Goal: Transaction & Acquisition: Purchase product/service

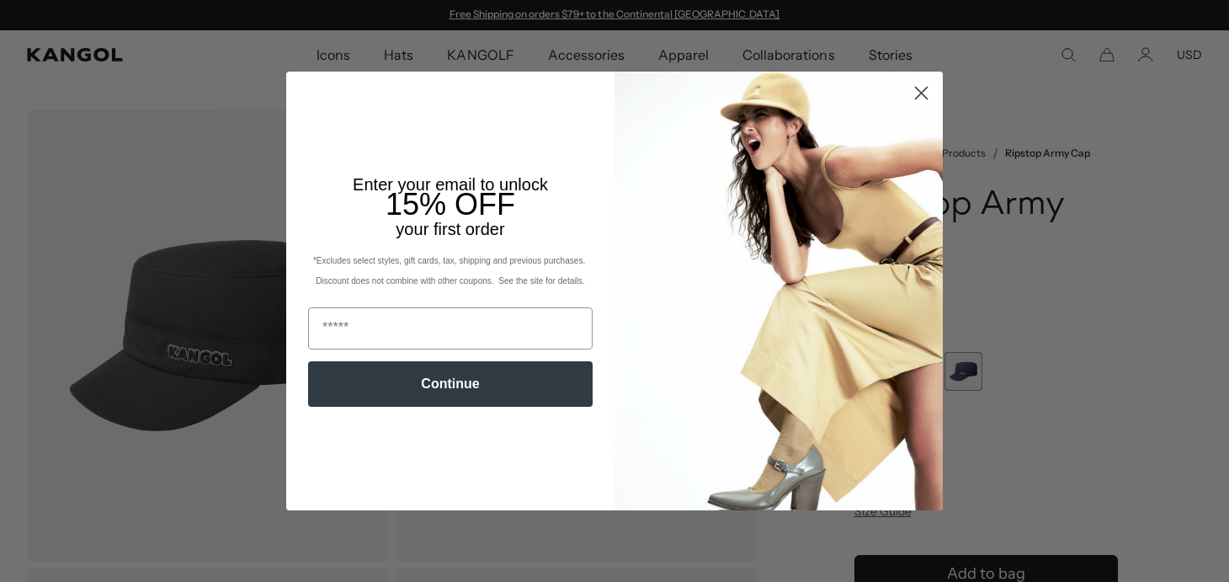
click at [925, 87] on circle "Close dialog" at bounding box center [921, 93] width 28 height 28
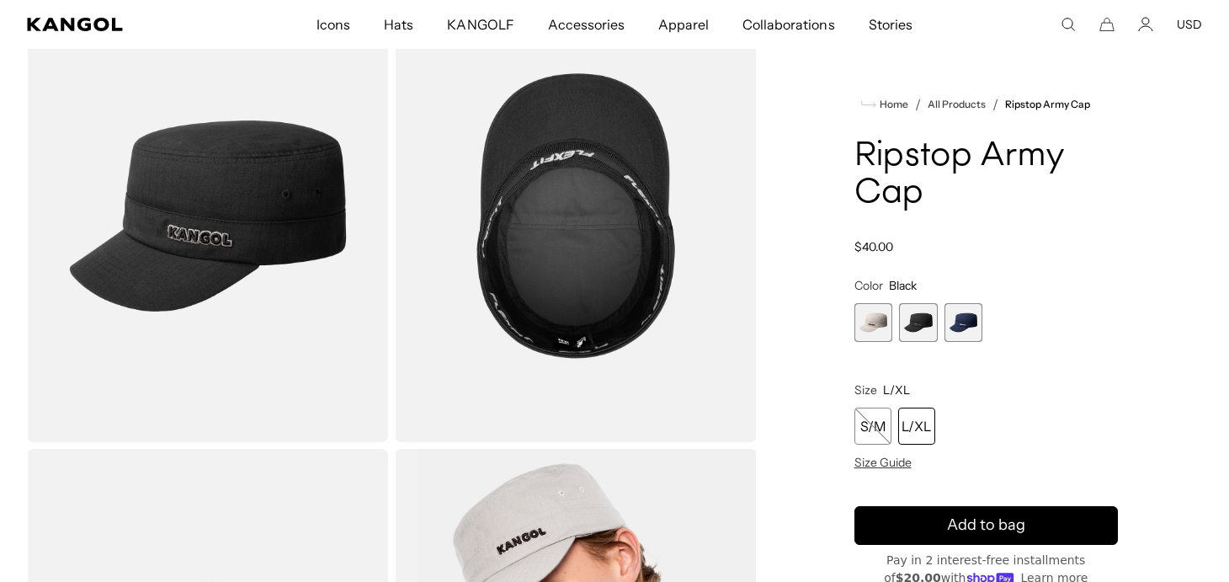
scroll to position [0, 347]
click at [912, 315] on span "2 of 3" at bounding box center [918, 322] width 39 height 39
click at [973, 318] on span "3 of 3" at bounding box center [963, 322] width 39 height 39
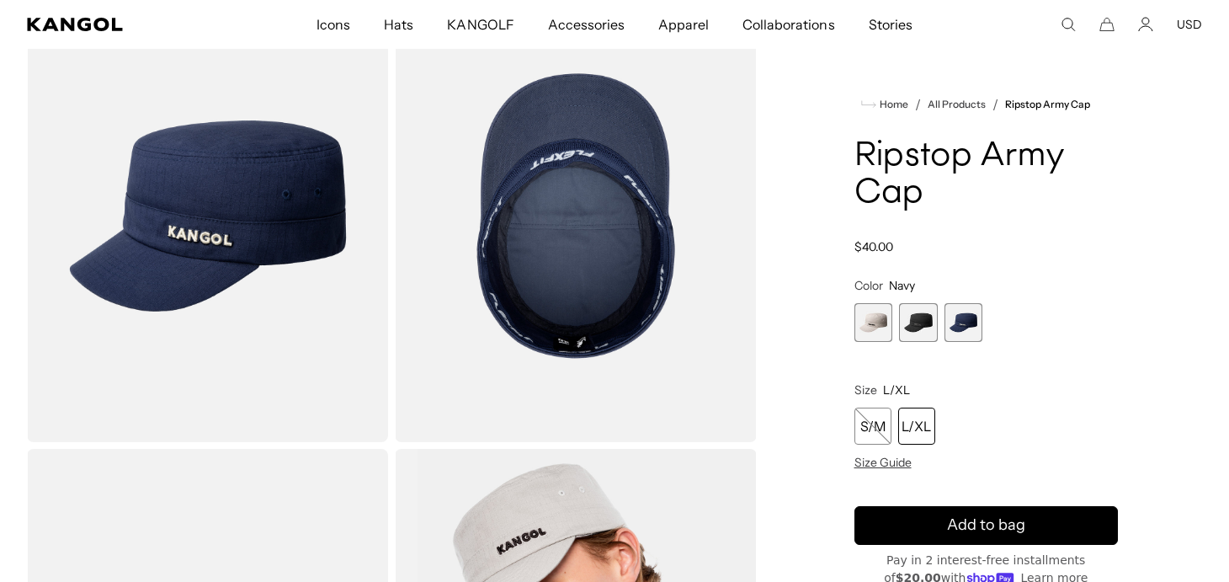
click at [916, 317] on span "2 of 3" at bounding box center [918, 322] width 39 height 39
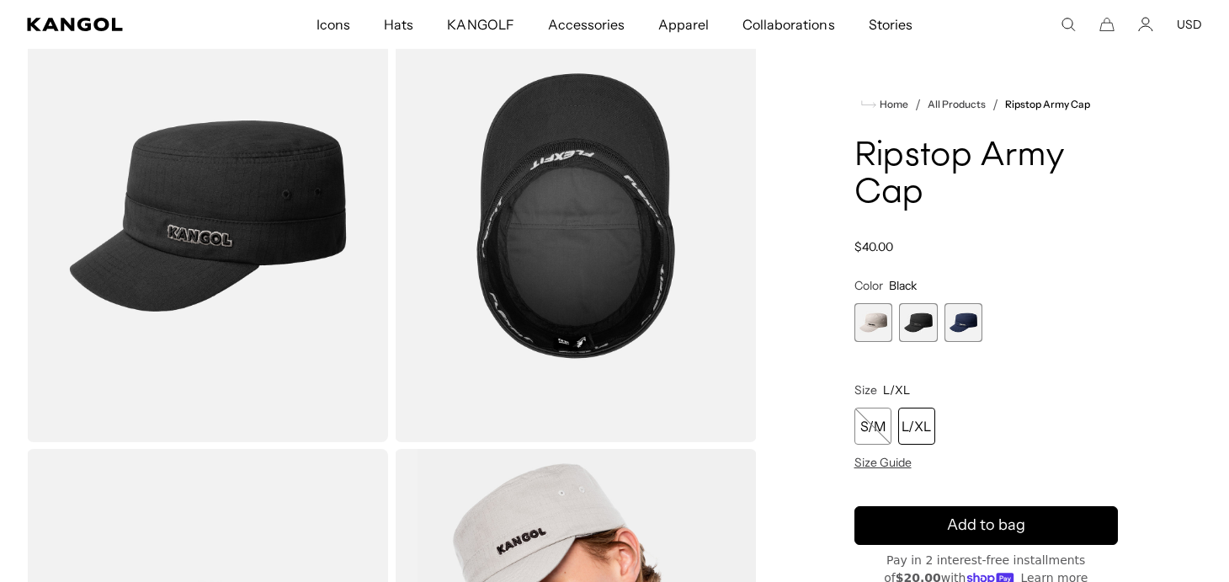
click at [907, 422] on div "L/XL" at bounding box center [916, 425] width 37 height 37
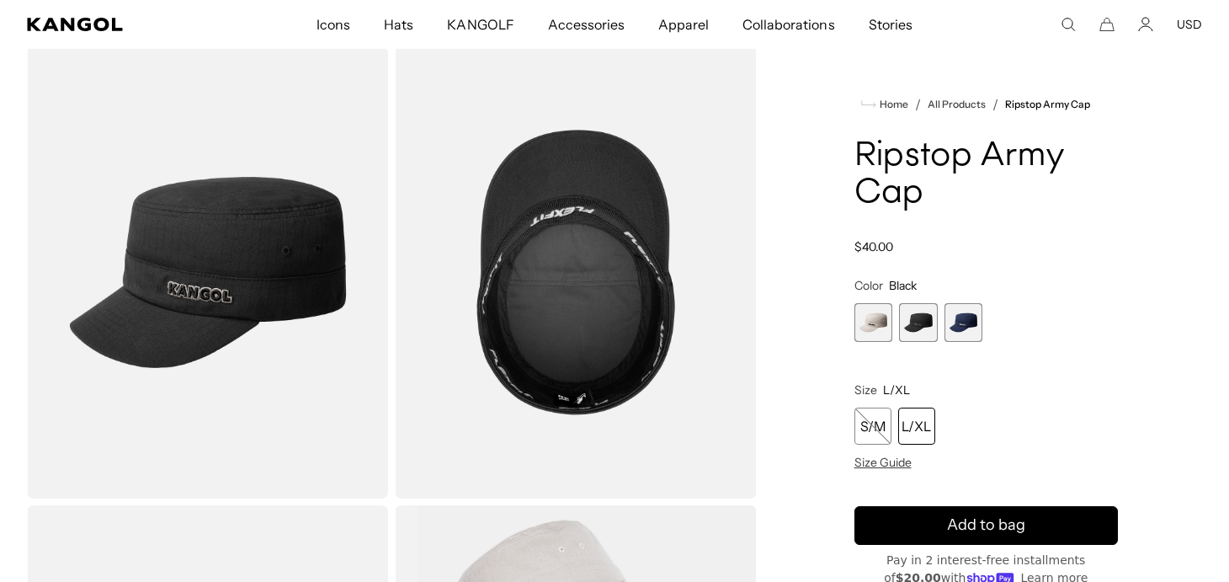
scroll to position [234, 0]
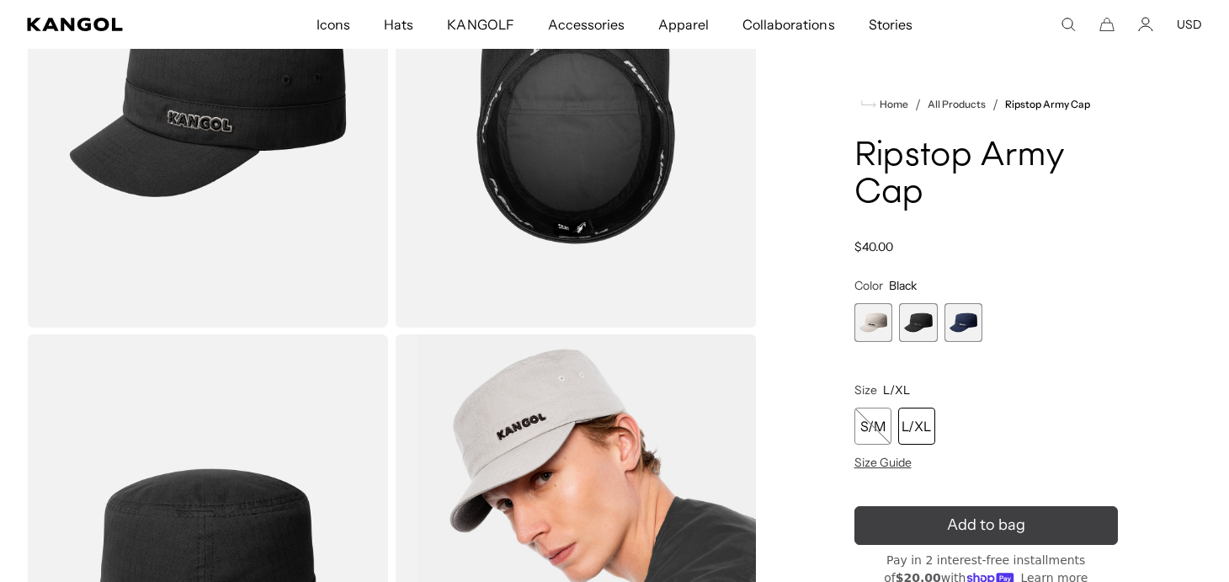
click at [978, 529] on icon "submit" at bounding box center [986, 525] width 34 height 34
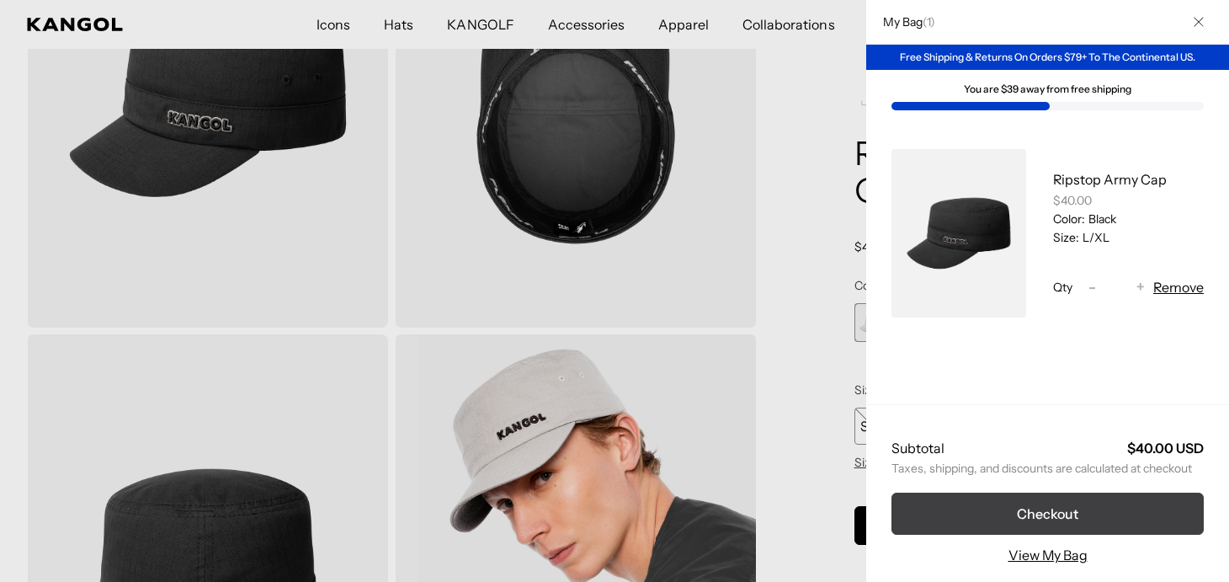
scroll to position [0, 347]
click at [1078, 519] on button "Checkout" at bounding box center [1047, 513] width 312 height 42
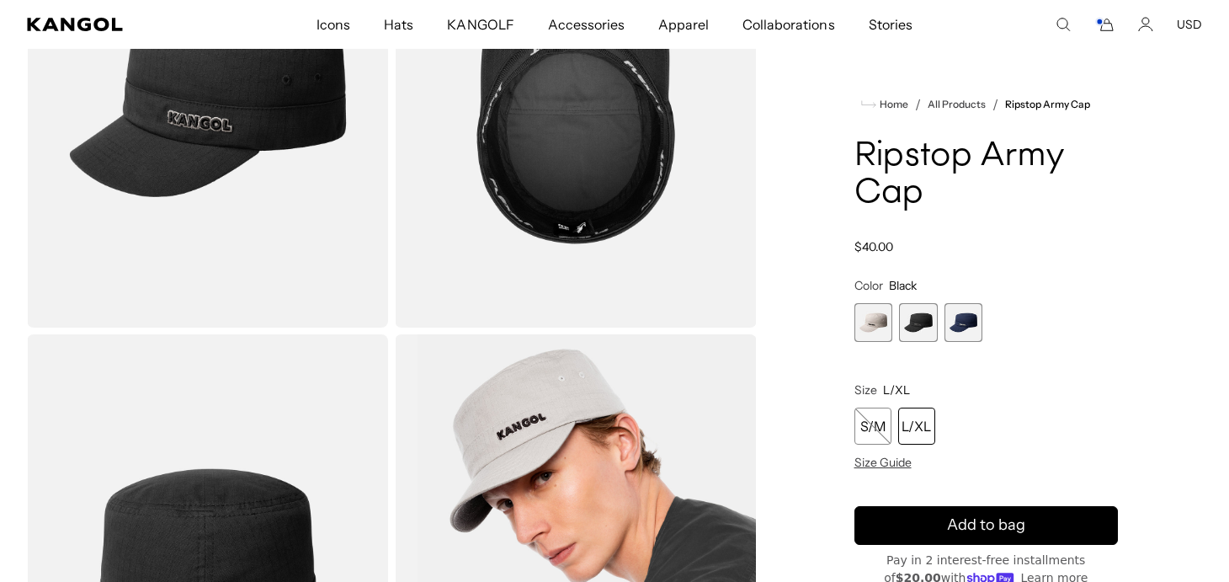
scroll to position [0, 347]
click at [882, 322] on span "1 of 3" at bounding box center [873, 322] width 39 height 39
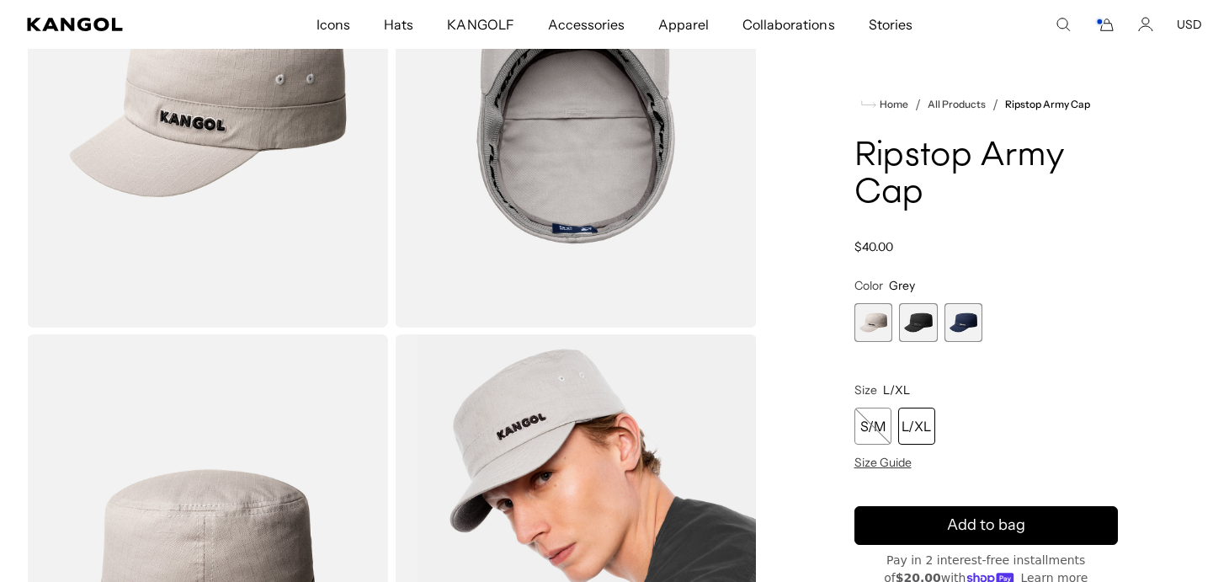
click at [929, 322] on span "2 of 3" at bounding box center [918, 322] width 39 height 39
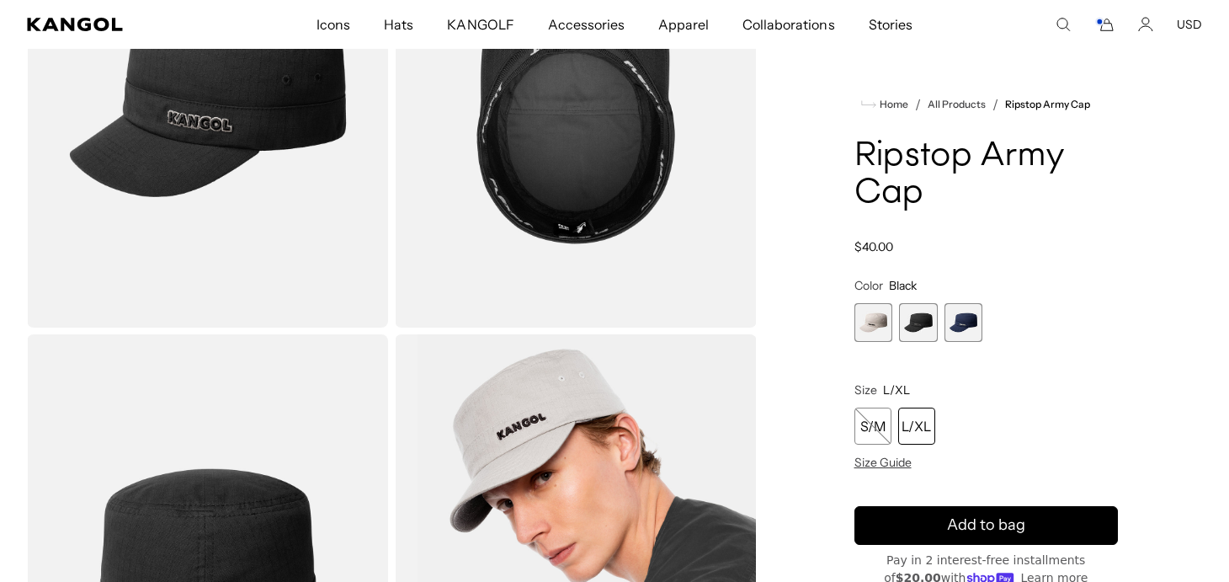
click at [971, 326] on span "3 of 3" at bounding box center [963, 322] width 39 height 39
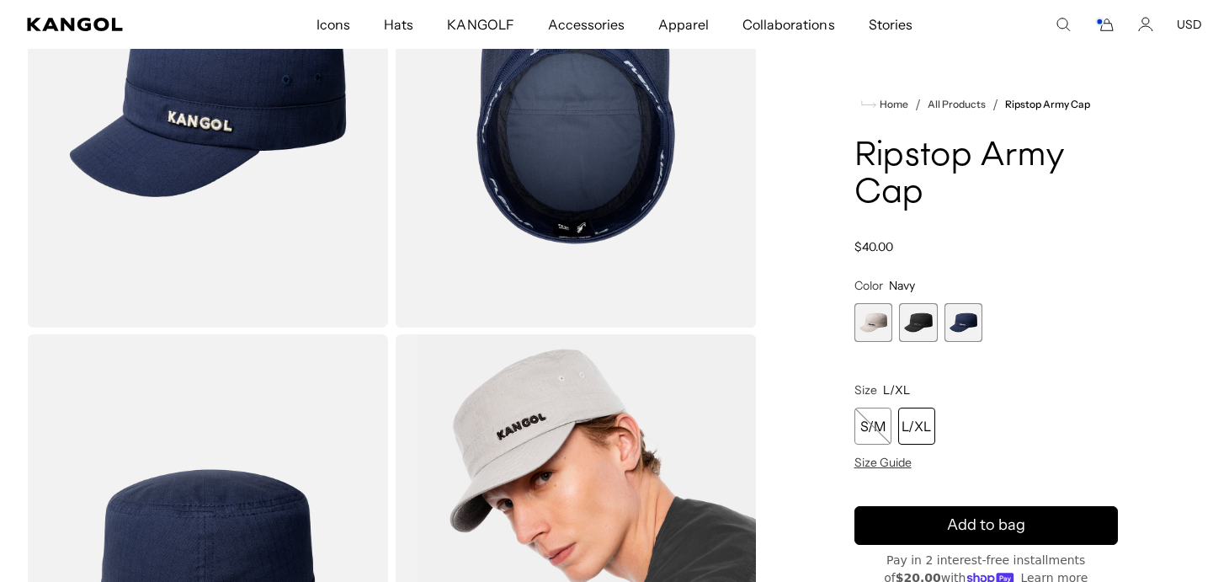
click at [914, 324] on span "2 of 3" at bounding box center [918, 322] width 39 height 39
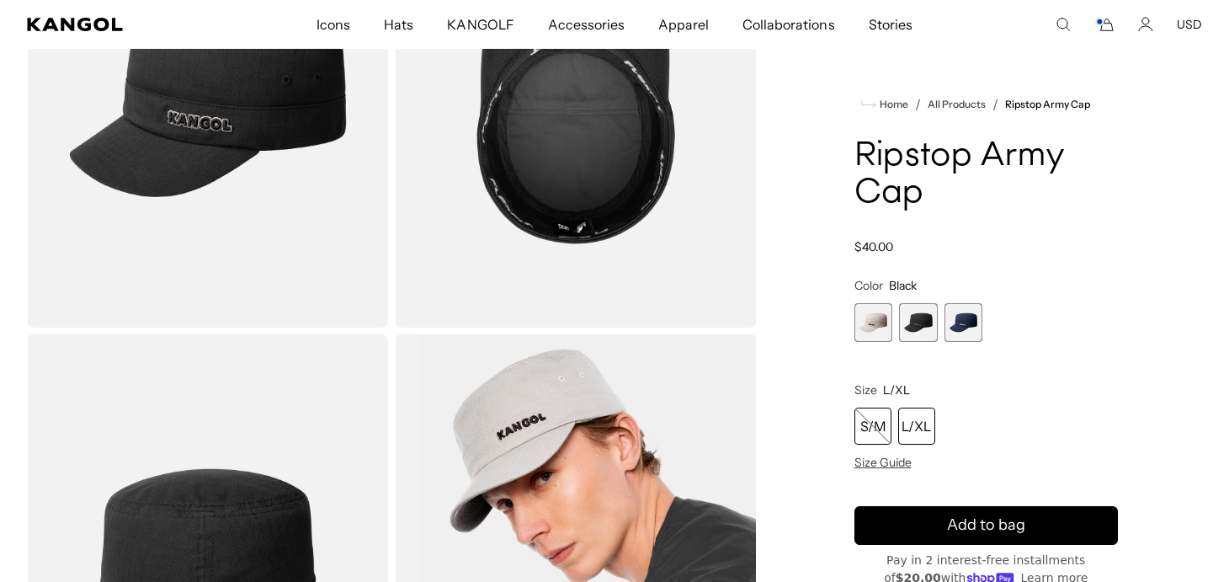
click at [883, 412] on div "S/M" at bounding box center [872, 425] width 37 height 37
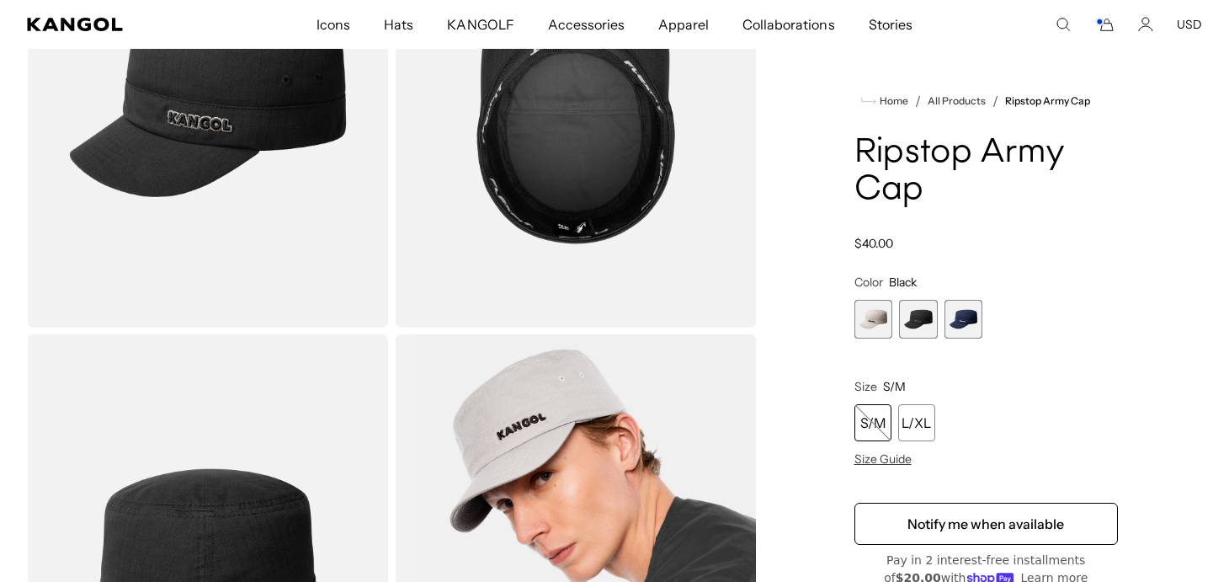
scroll to position [0, 347]
click at [791, 100] on div "Home / All Products / Ripstop Army Cap Ripstop Army Cap Regular price $40.00 Re…" at bounding box center [986, 330] width 433 height 910
